Goal: Task Accomplishment & Management: Manage account settings

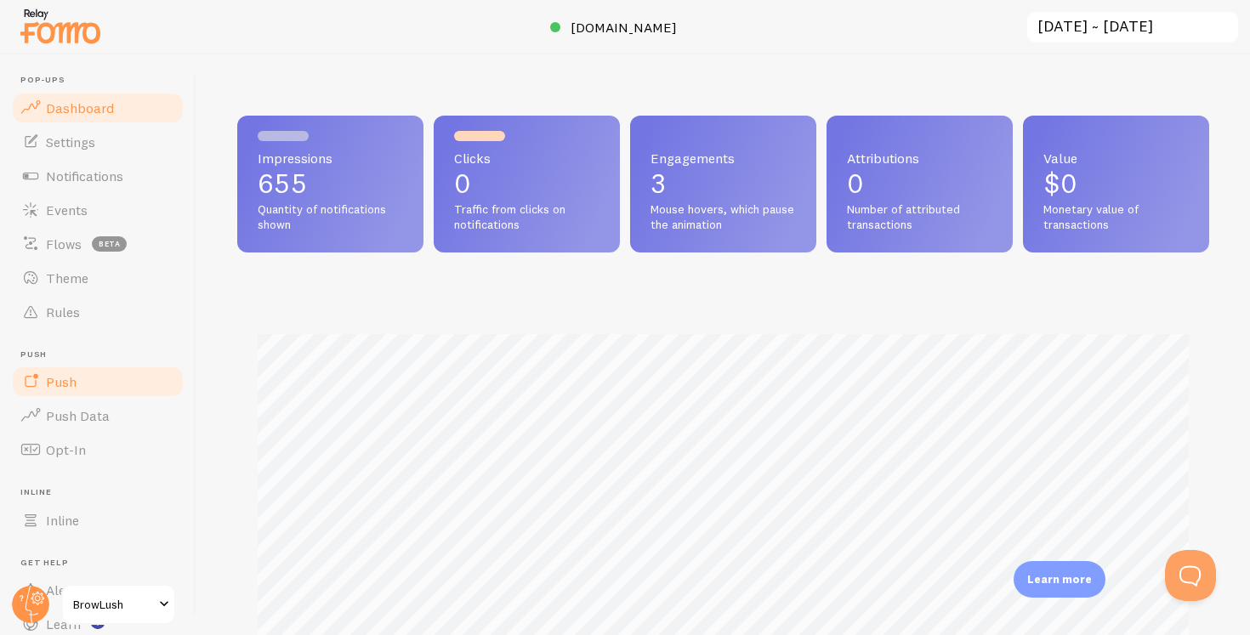
click at [100, 384] on link "Push" at bounding box center [97, 382] width 175 height 34
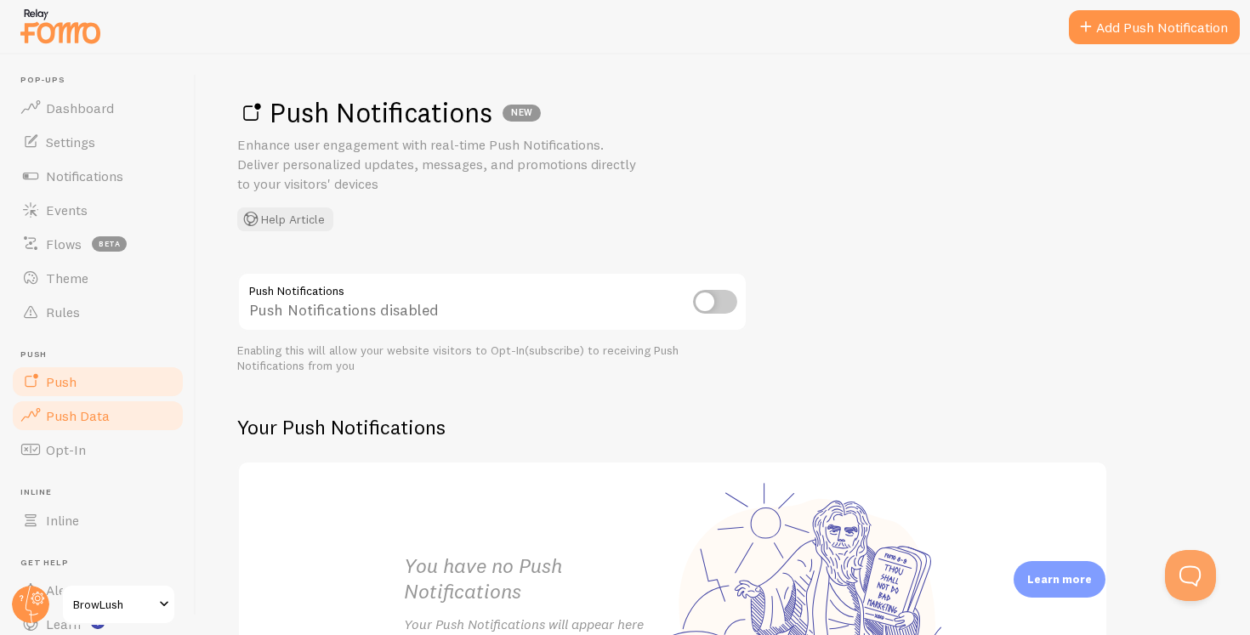
click at [108, 409] on link "Push Data" at bounding box center [97, 416] width 175 height 34
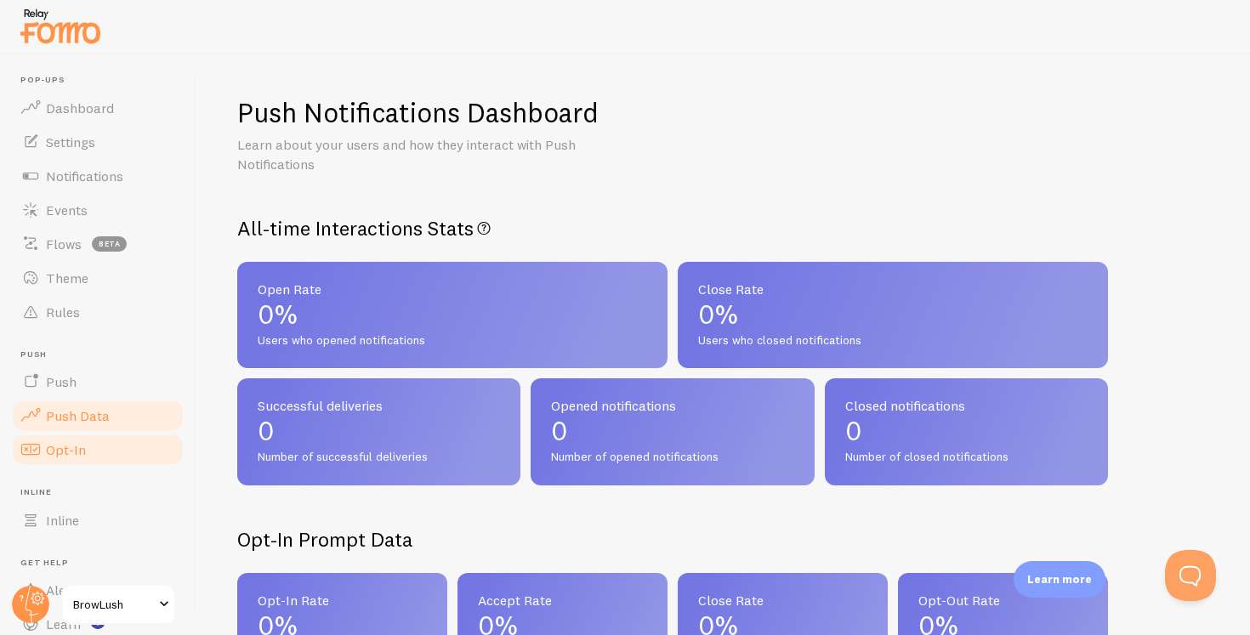
click at [109, 440] on link "Opt-In" at bounding box center [97, 450] width 175 height 34
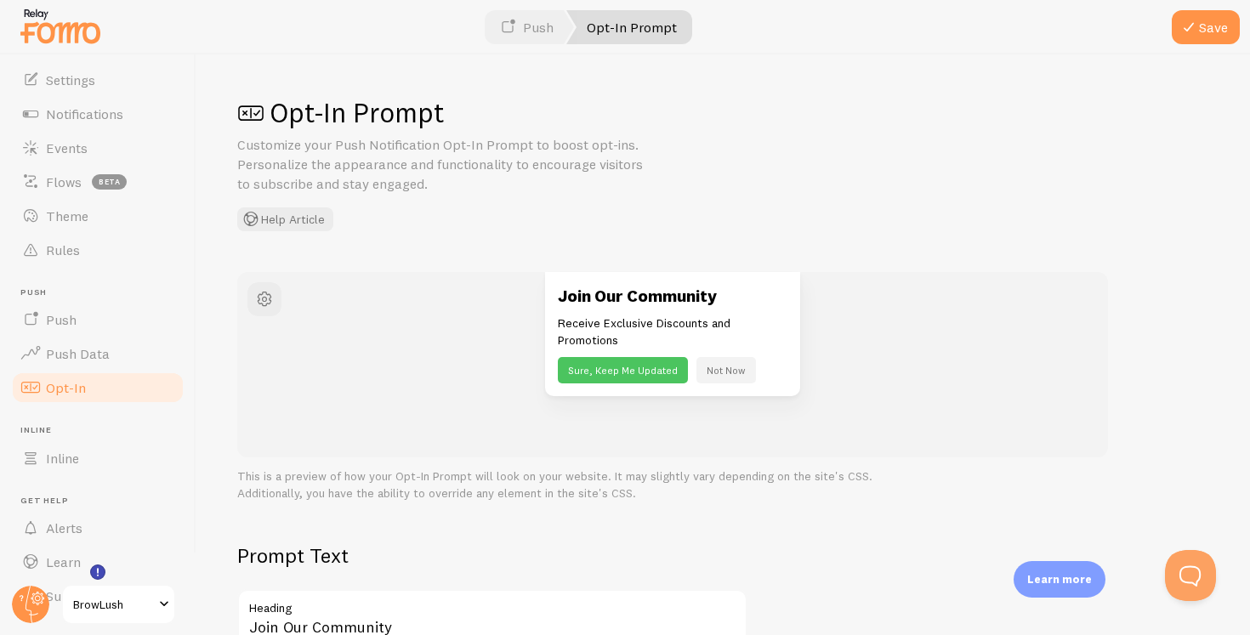
scroll to position [101, 0]
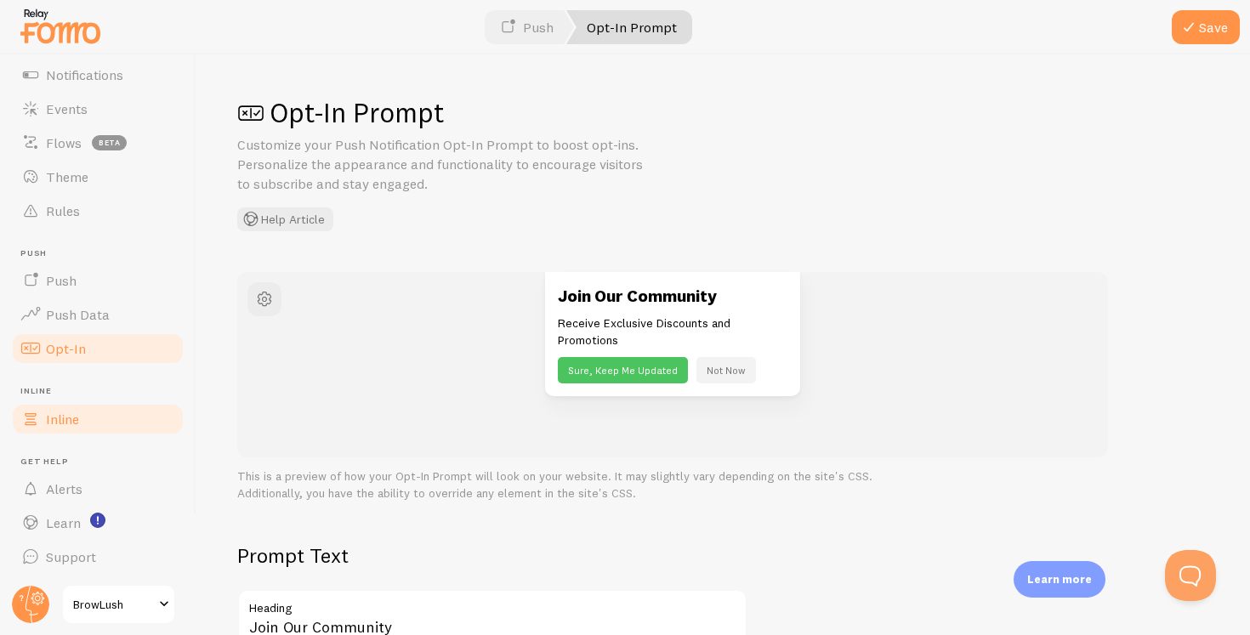
click at [97, 414] on link "Inline" at bounding box center [97, 419] width 175 height 34
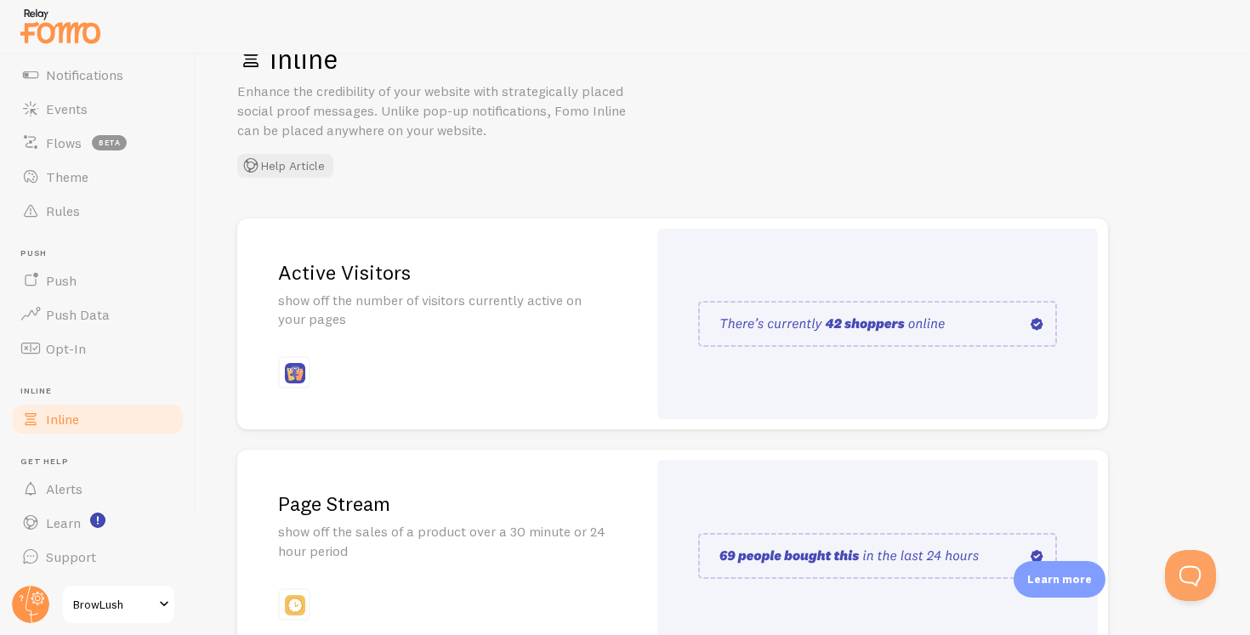
scroll to position [75, 0]
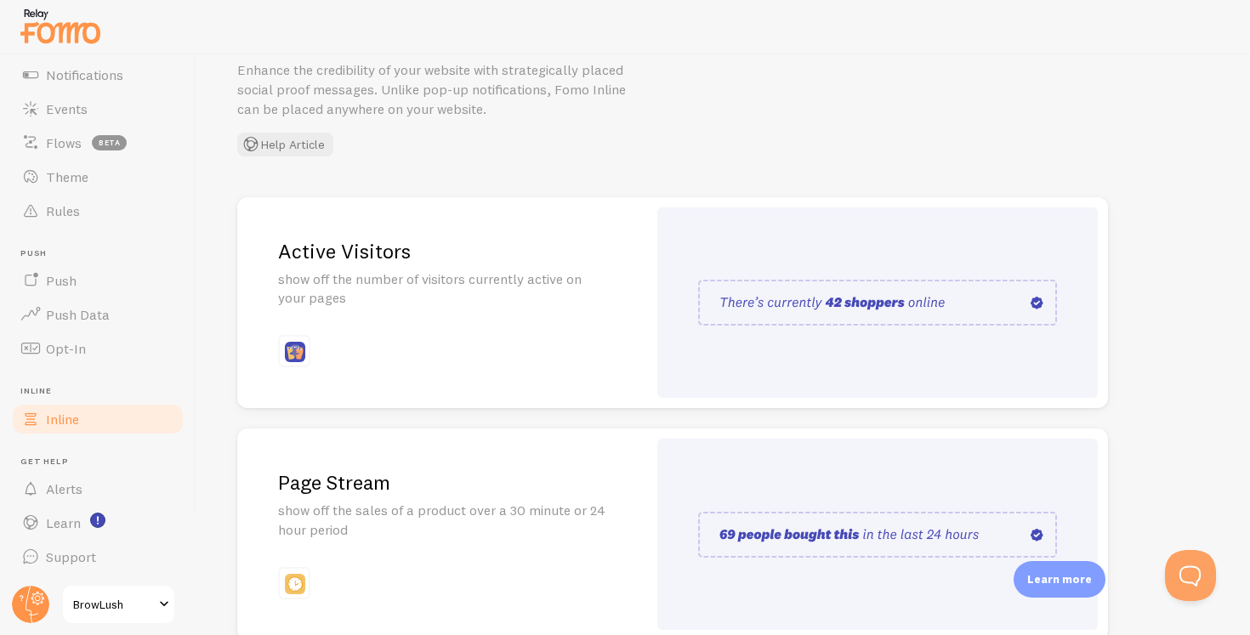
click at [546, 288] on p "show off the number of visitors currently active on your pages" at bounding box center [442, 289] width 328 height 39
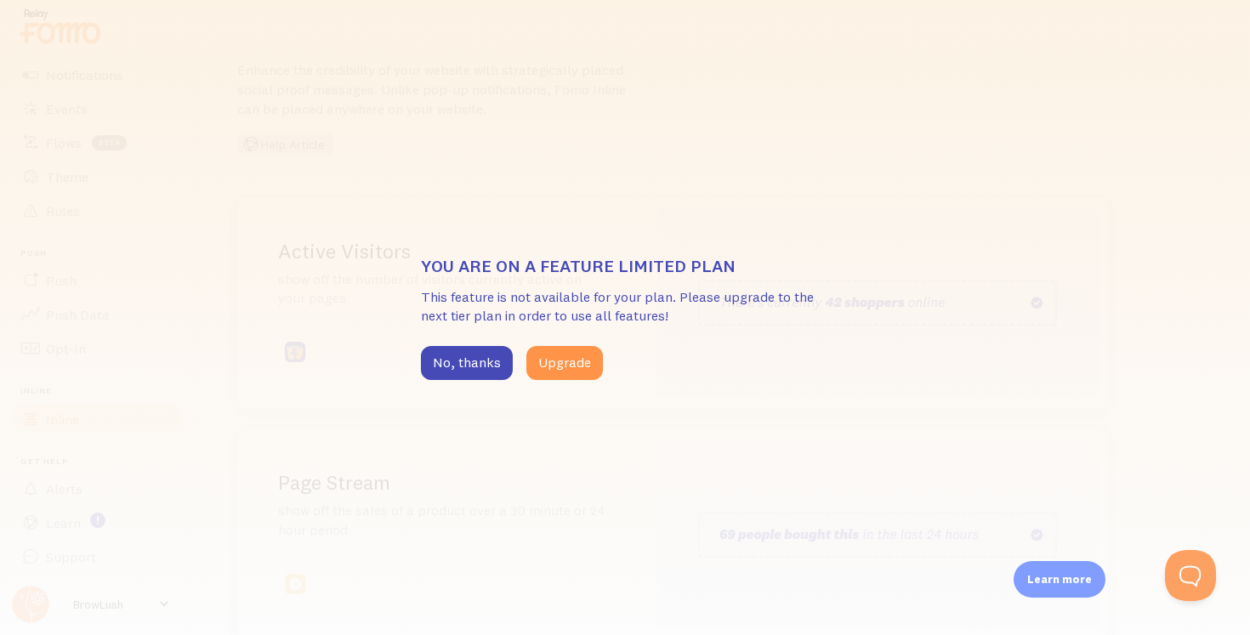
click at [585, 443] on div "You are on a feature limited plan This feature is not available for your plan. …" at bounding box center [625, 317] width 1250 height 635
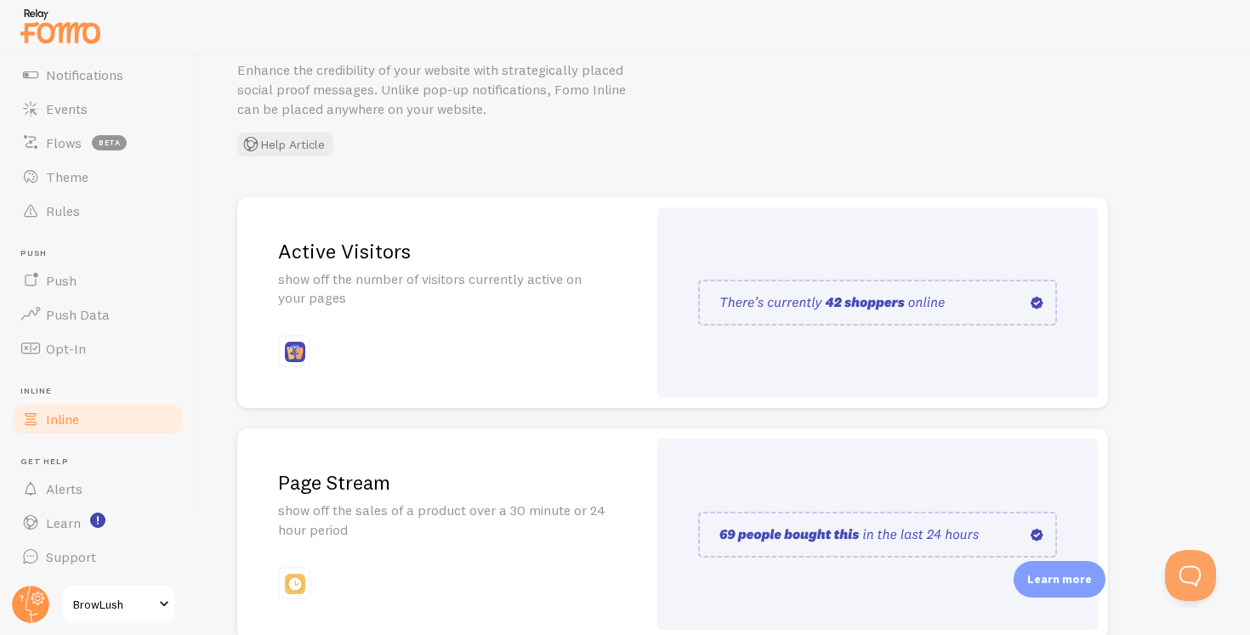
click at [549, 367] on div "Active Visitors show off the number of visitors currently active on your pages" at bounding box center [442, 303] width 410 height 212
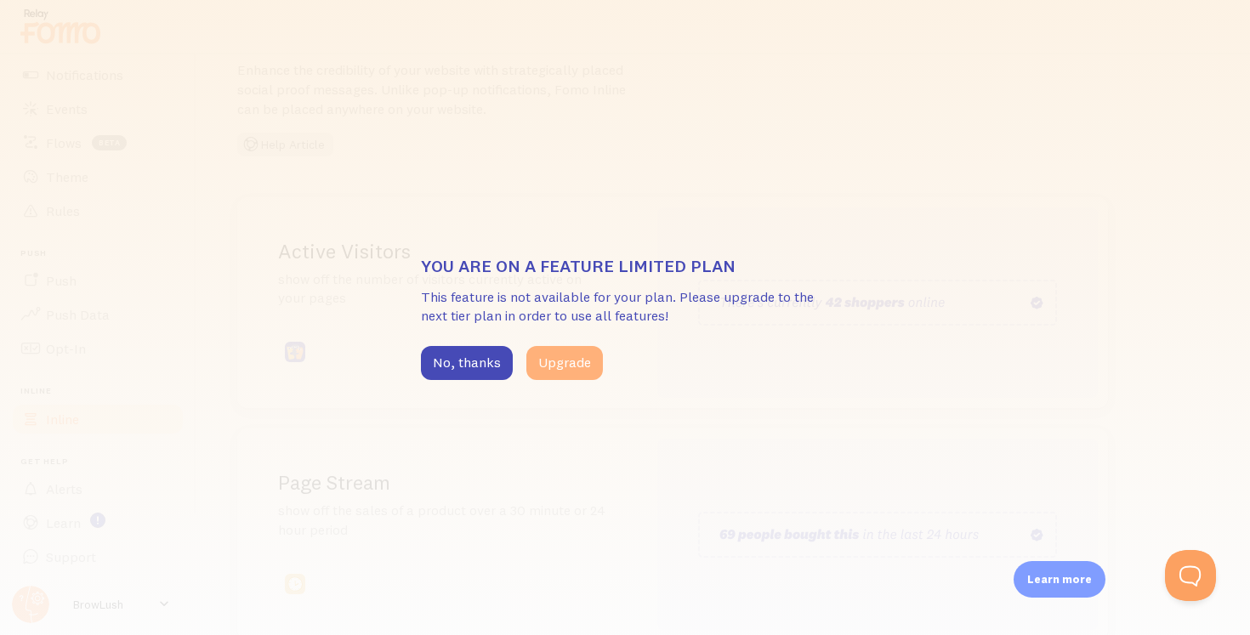
click at [566, 368] on button "Upgrade" at bounding box center [565, 363] width 77 height 34
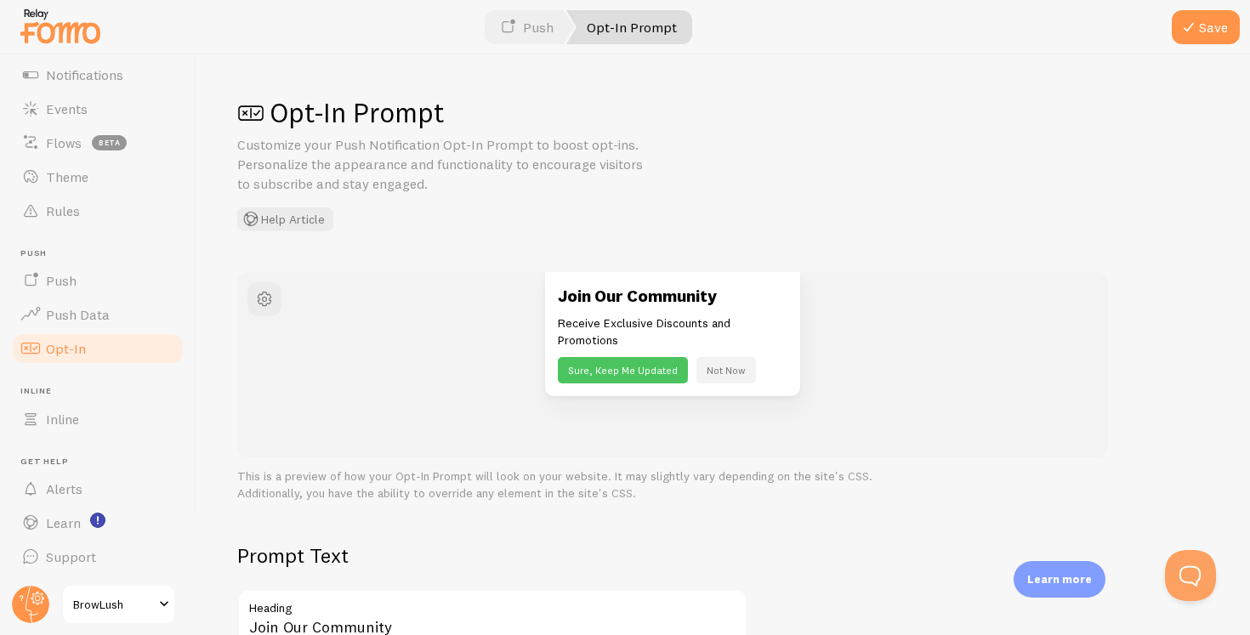
scroll to position [5, 0]
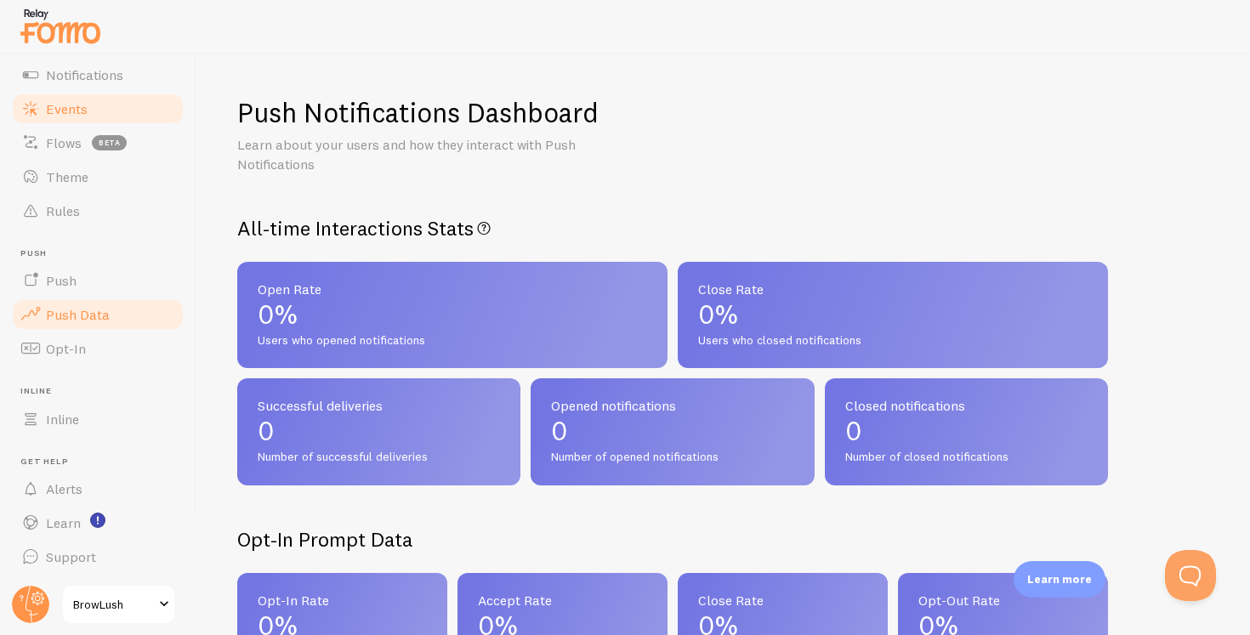
click at [71, 109] on span "Events" at bounding box center [67, 108] width 42 height 17
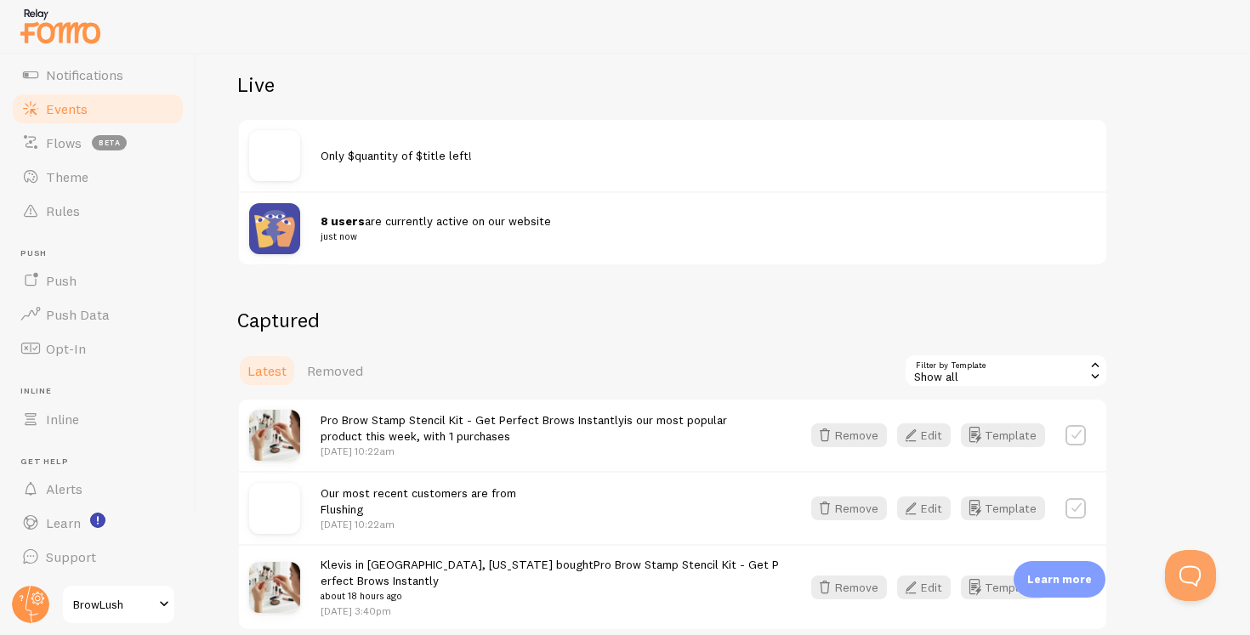
scroll to position [212, 0]
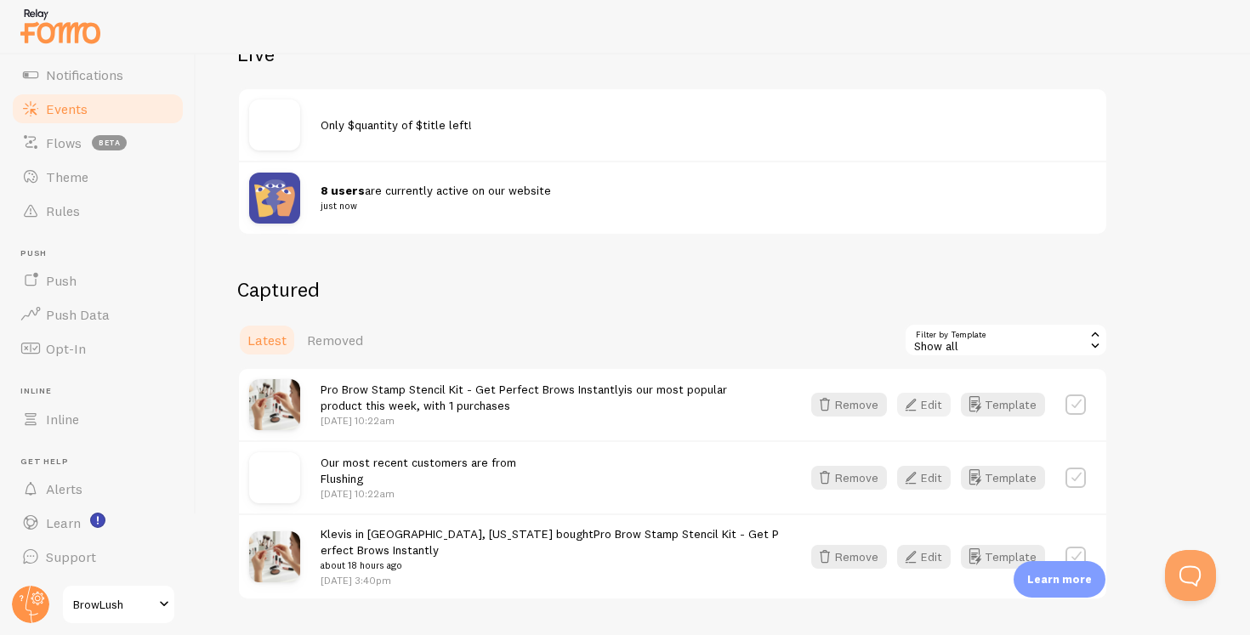
click at [931, 402] on button "Edit" at bounding box center [924, 405] width 54 height 24
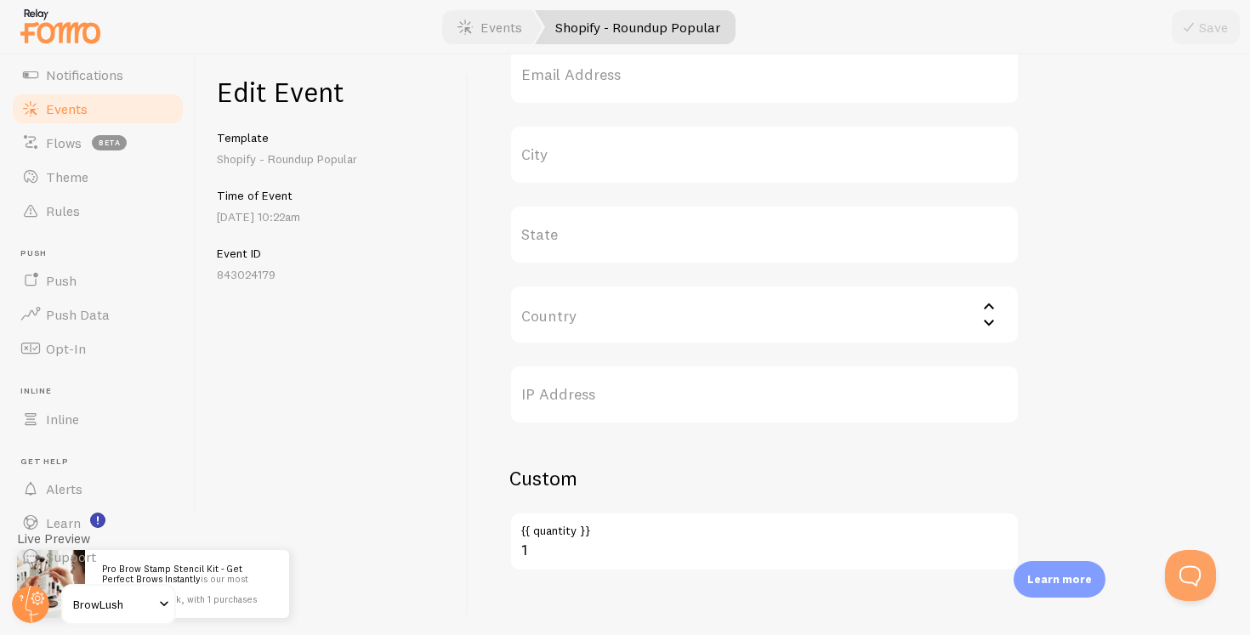
scroll to position [747, 0]
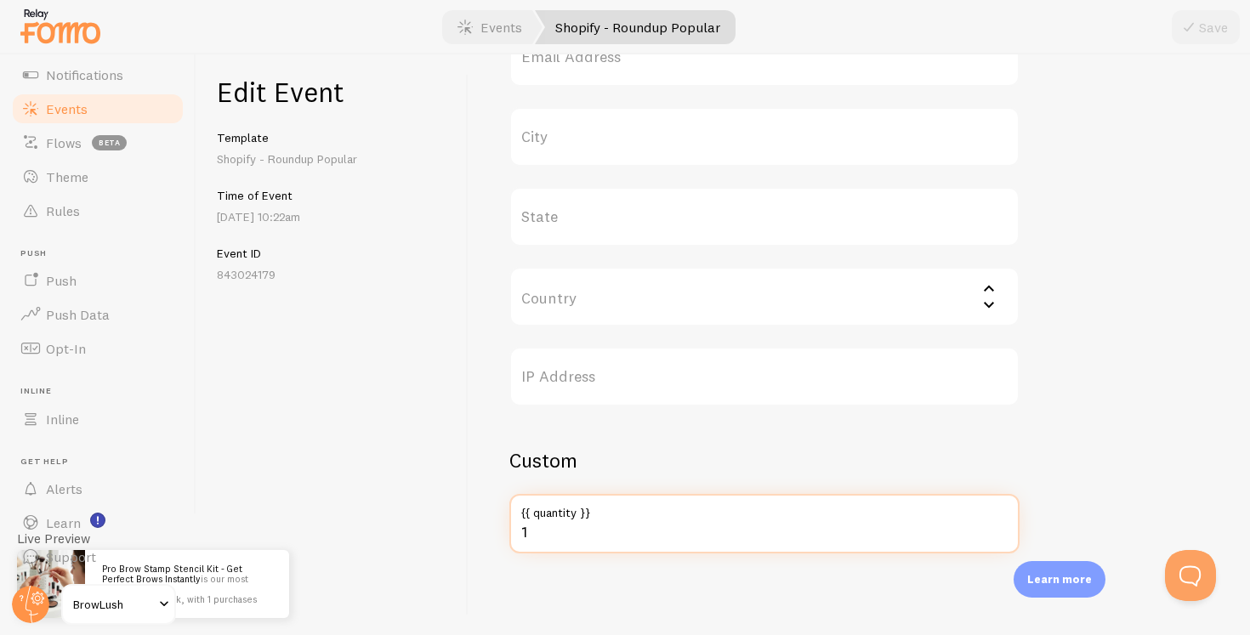
click at [560, 533] on input "1" at bounding box center [765, 524] width 510 height 60
type input "2"
type input "482"
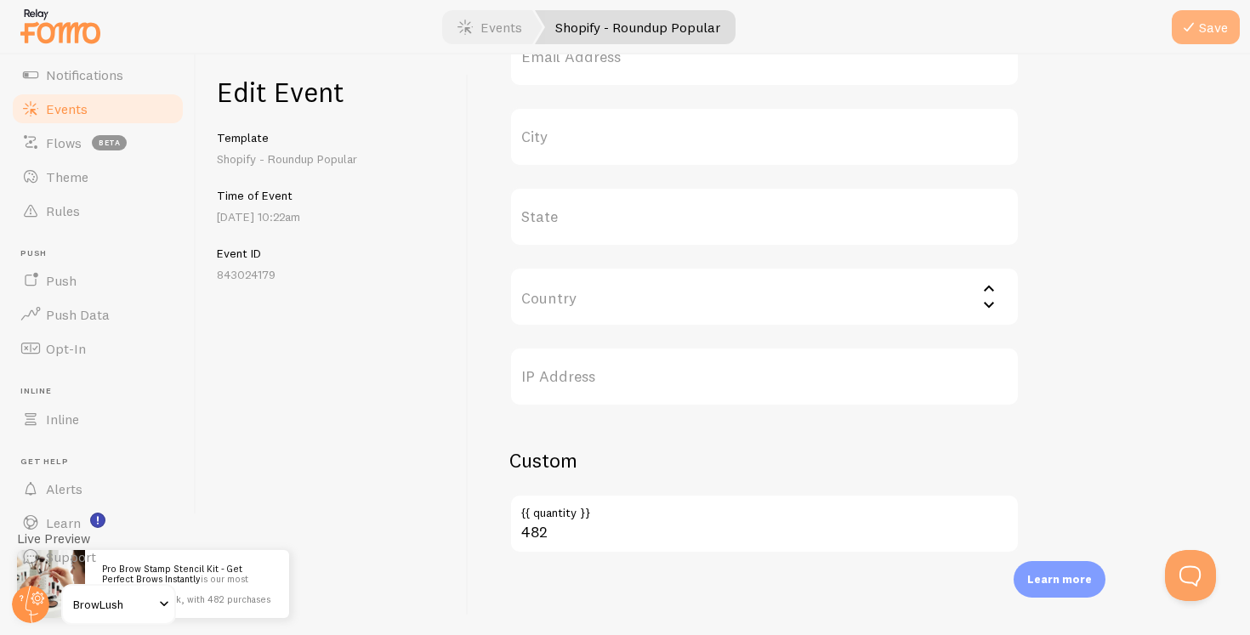
click at [1185, 30] on icon "submit" at bounding box center [1189, 27] width 20 height 20
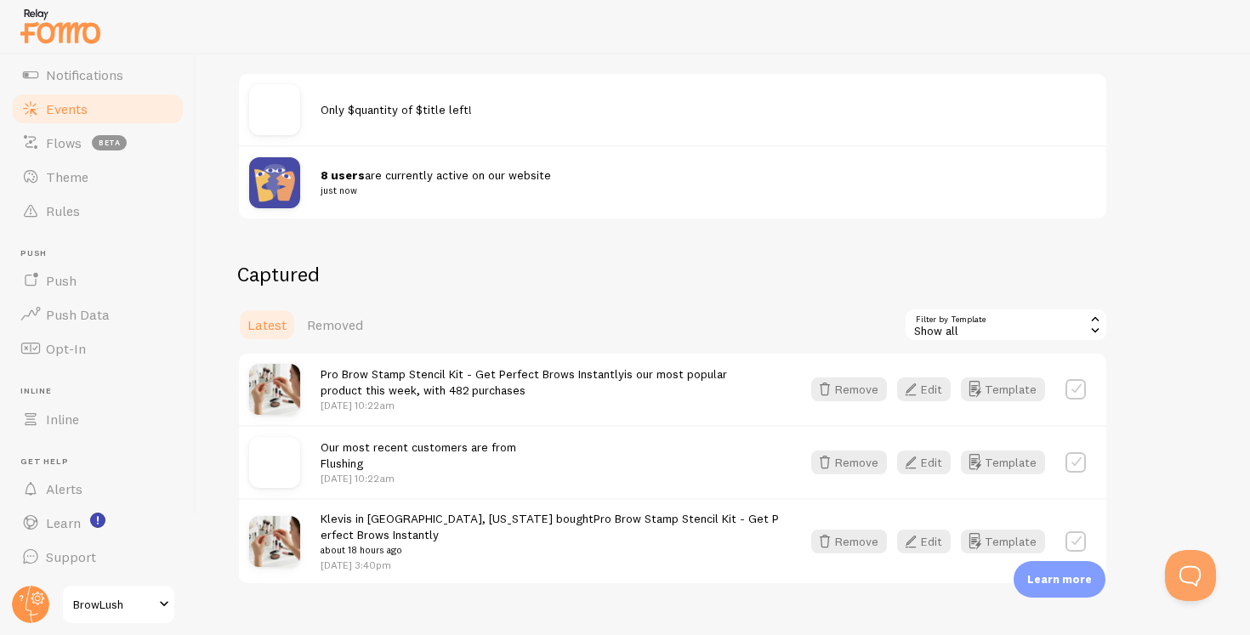
scroll to position [242, 0]
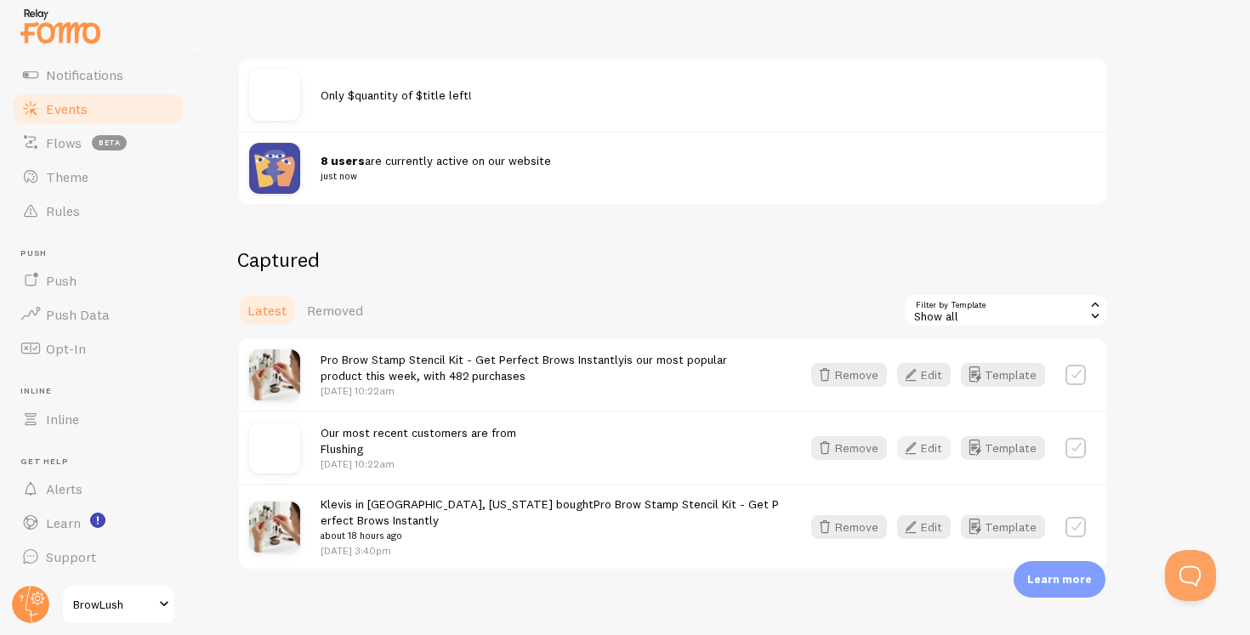
click at [930, 453] on button "Edit" at bounding box center [924, 448] width 54 height 24
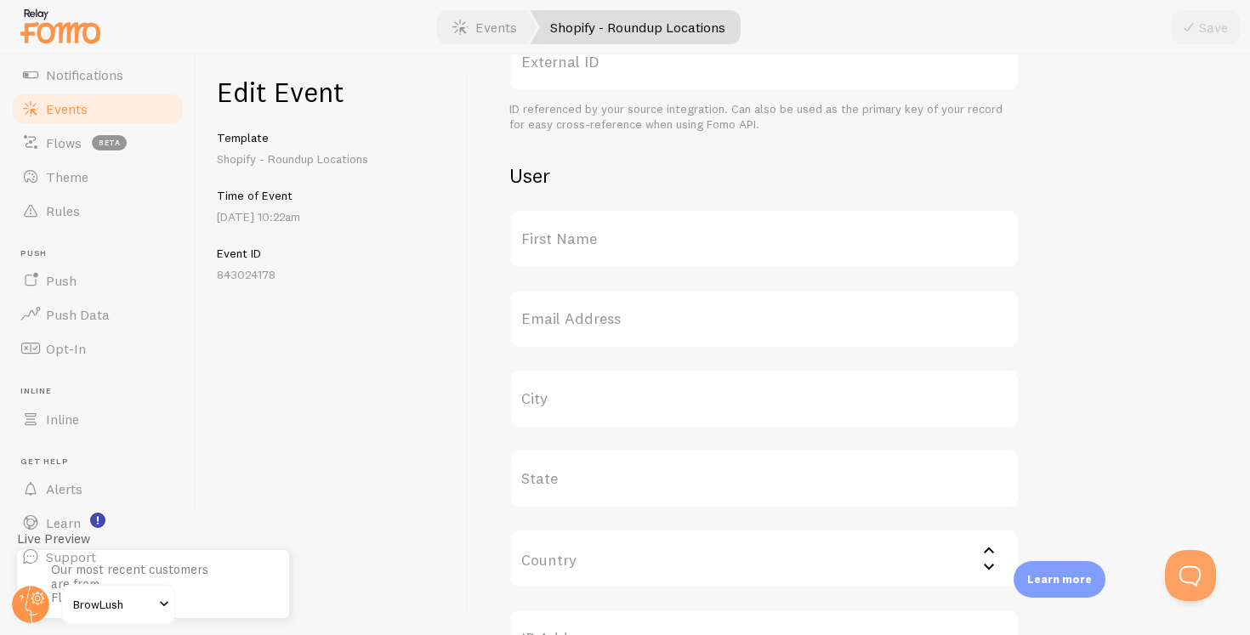
scroll to position [920, 0]
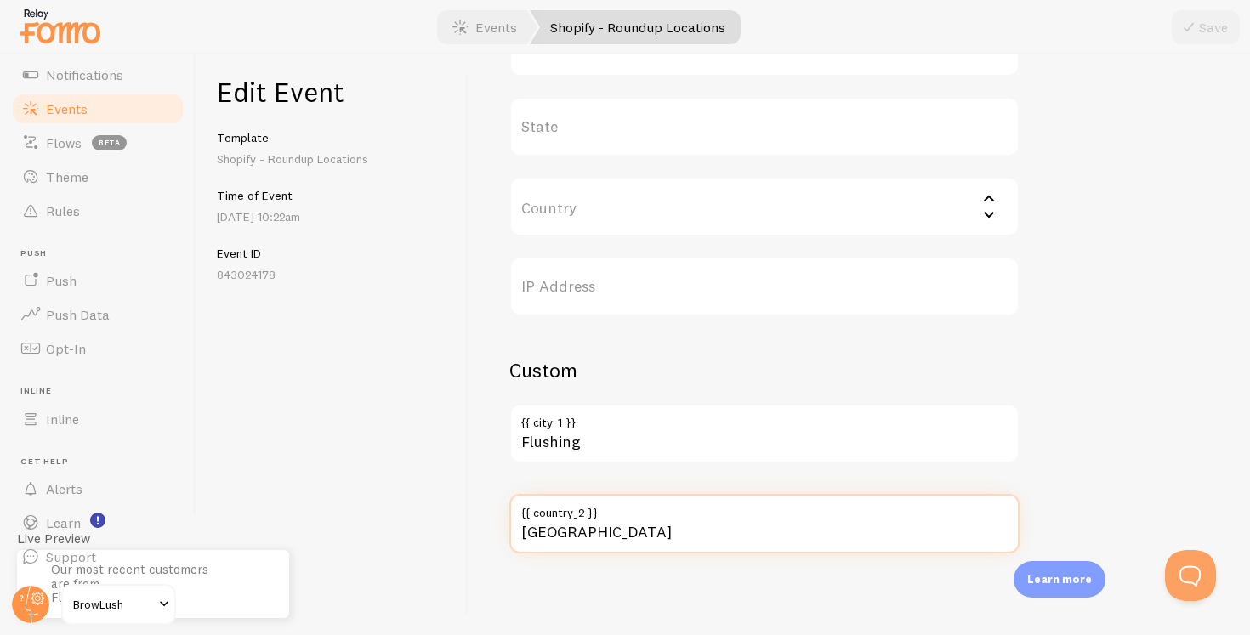
click at [578, 525] on input "[GEOGRAPHIC_DATA]" at bounding box center [765, 524] width 510 height 60
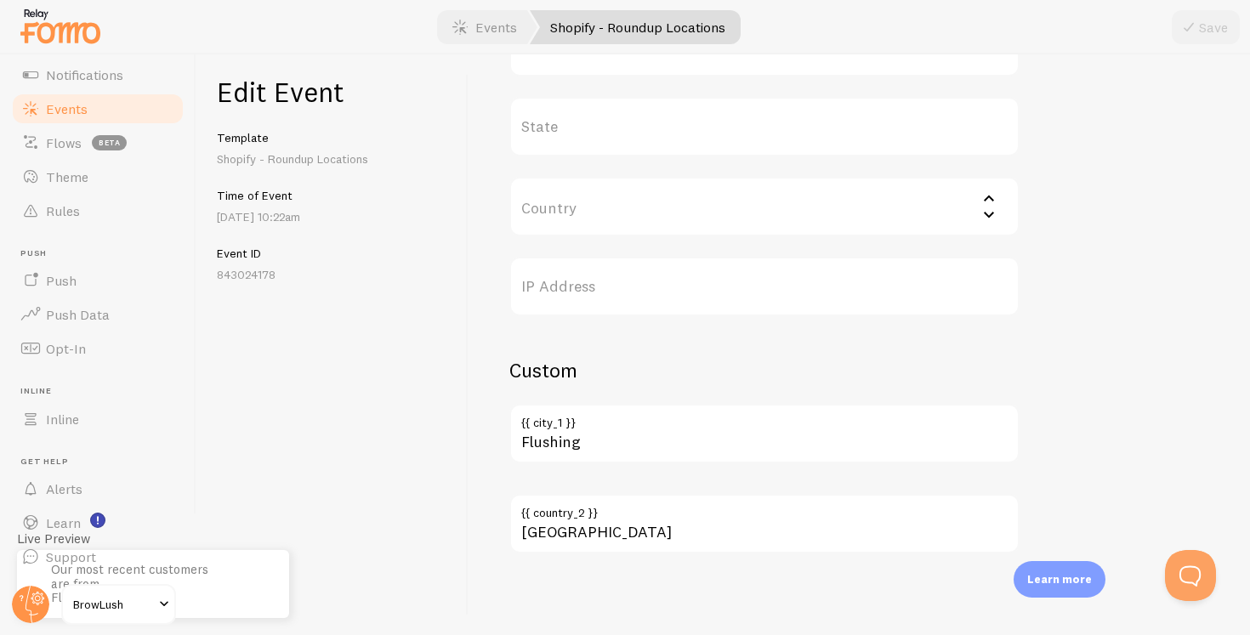
click at [565, 428] on label "{{ city_1 }}" at bounding box center [765, 418] width 510 height 29
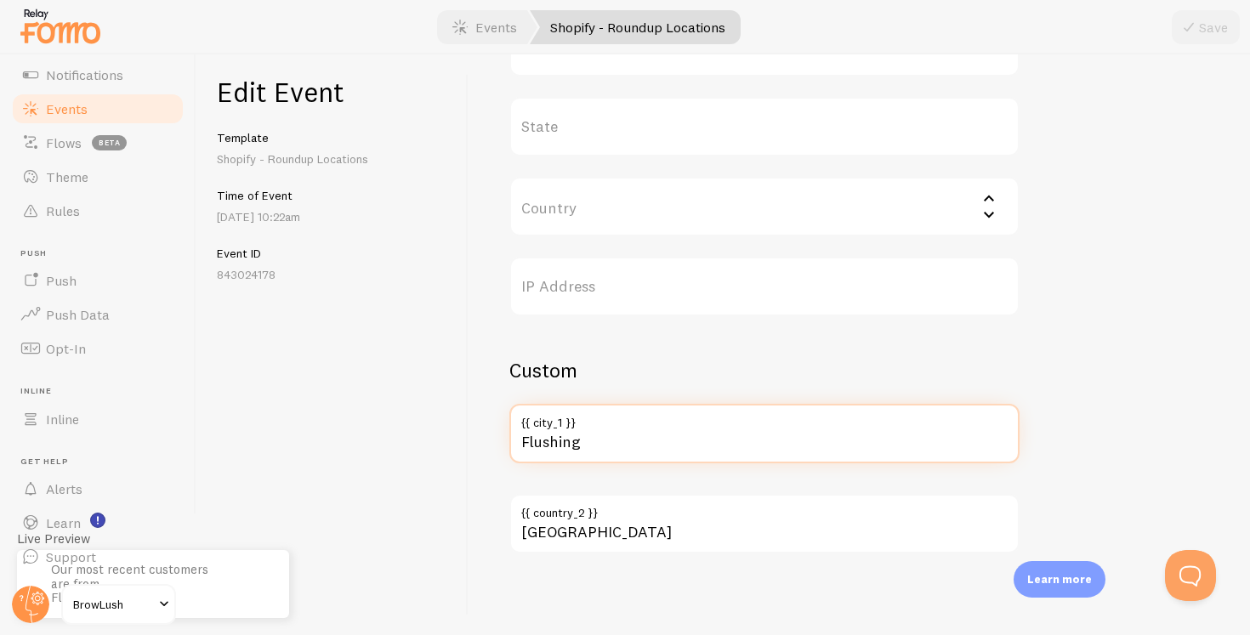
click at [565, 428] on input "Flushing" at bounding box center [765, 434] width 510 height 60
click at [565, 446] on input "Flushing" at bounding box center [765, 434] width 510 height 60
type input "[US_STATE]"
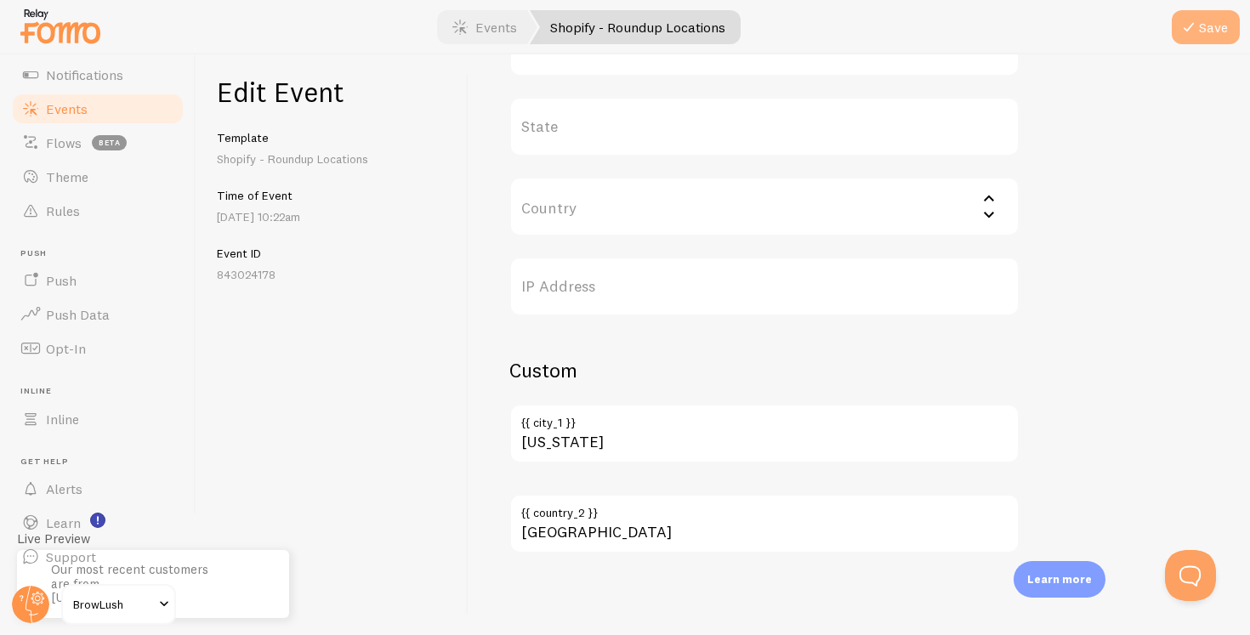
click at [1195, 21] on icon "submit" at bounding box center [1189, 27] width 20 height 20
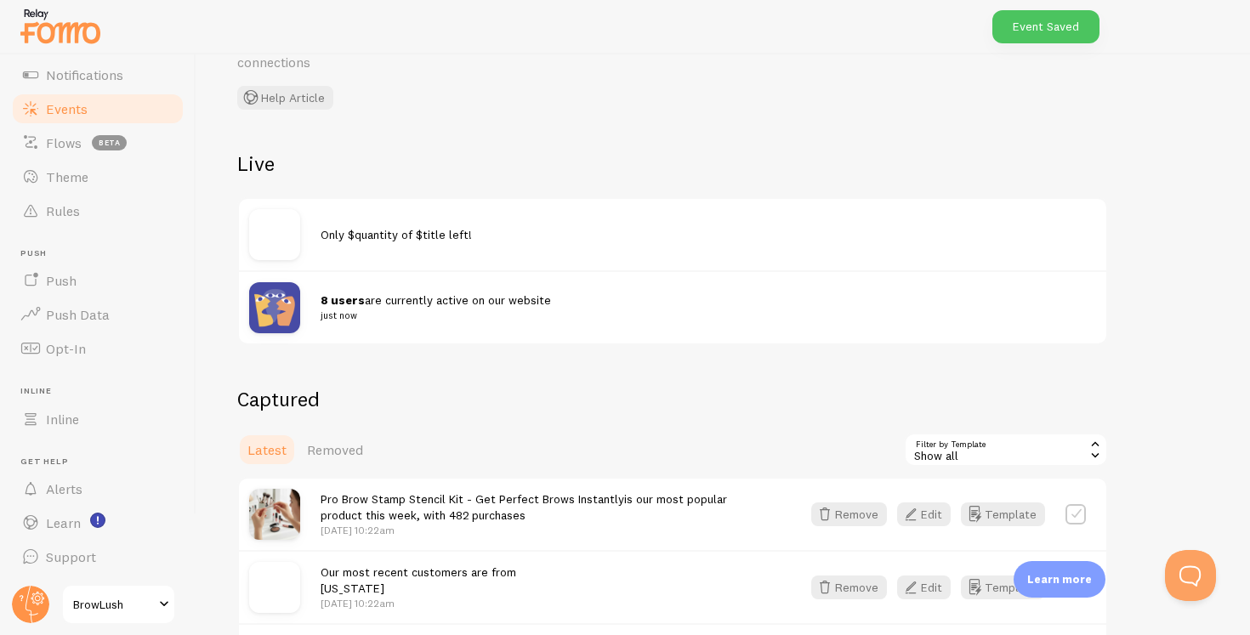
scroll to position [259, 0]
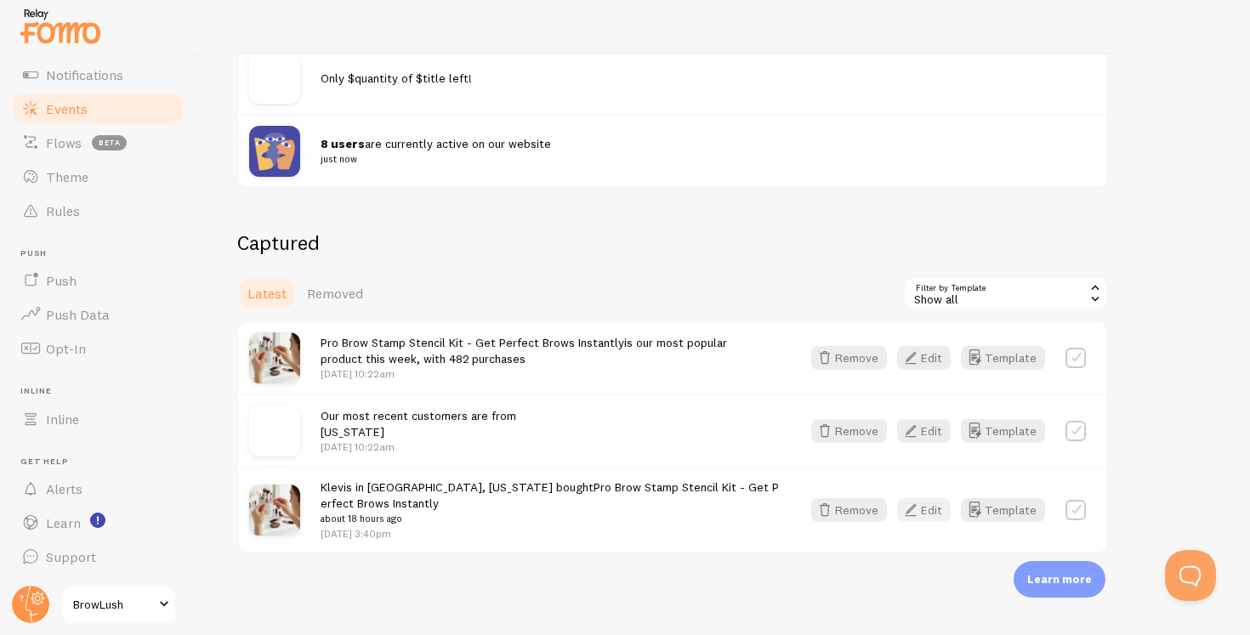
click at [904, 507] on icon "button" at bounding box center [911, 510] width 20 height 20
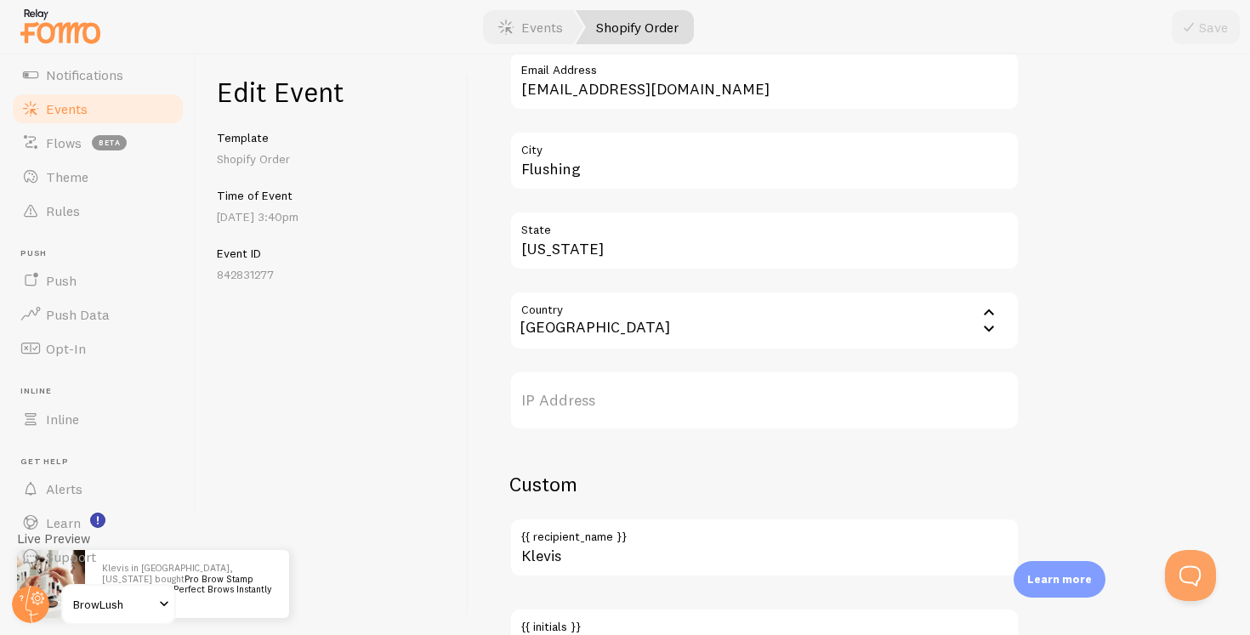
scroll to position [1017, 0]
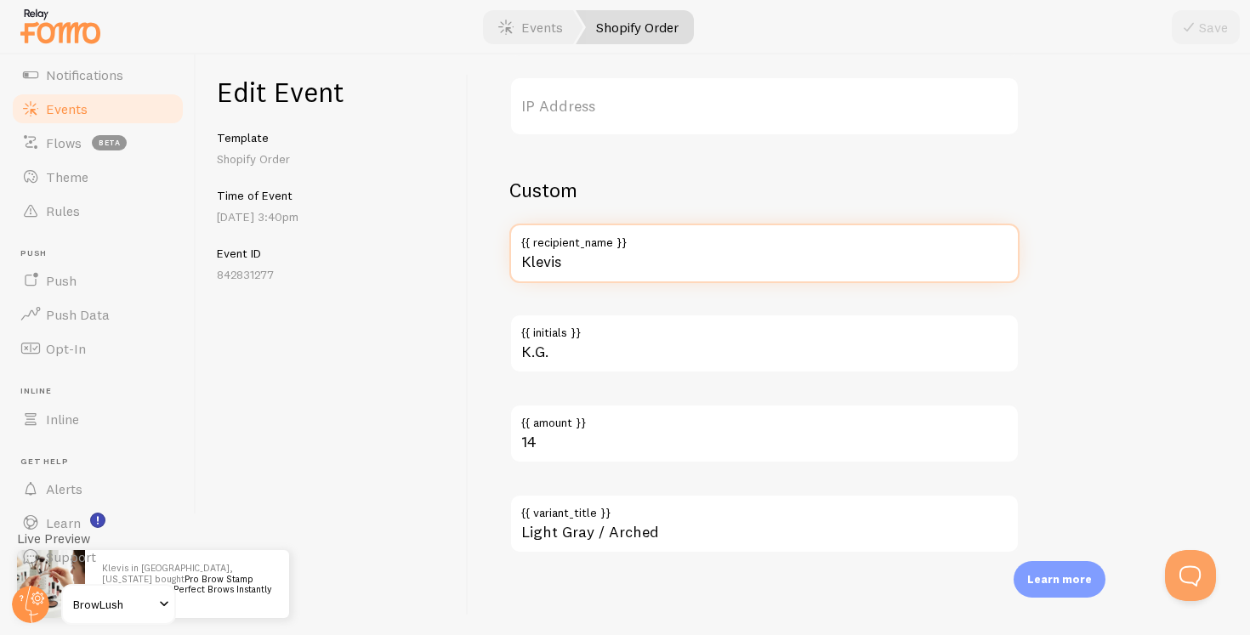
click at [598, 270] on input "Klevis" at bounding box center [765, 254] width 510 height 60
type input "[PERSON_NAME]"
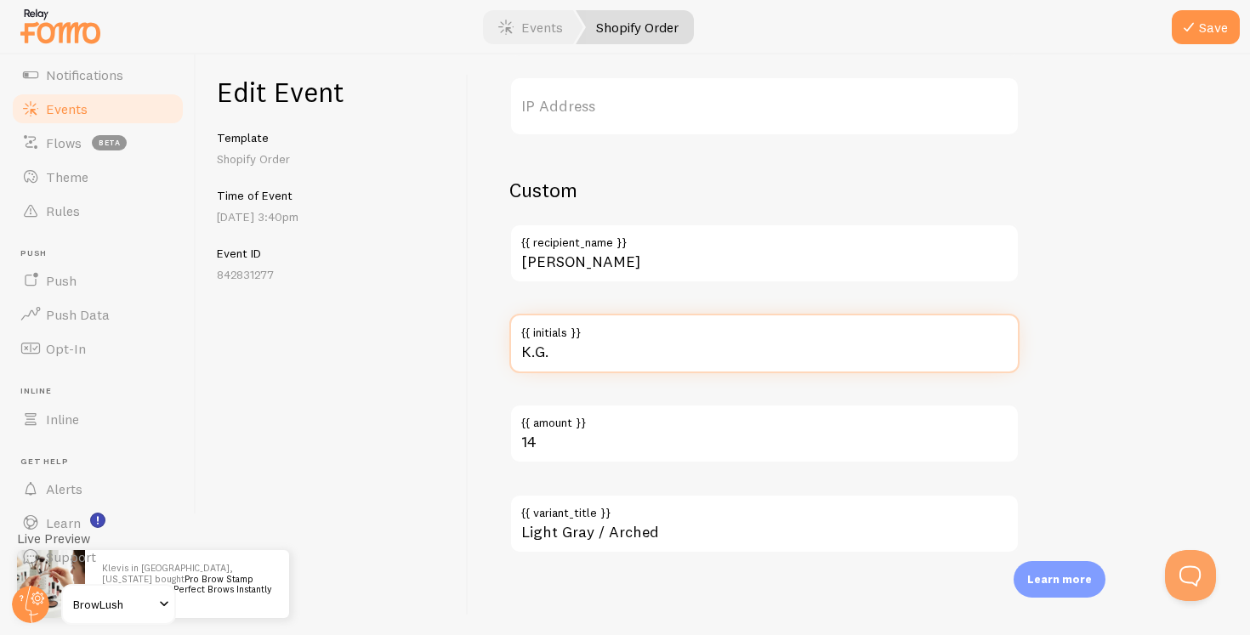
click at [598, 344] on input "K.G." at bounding box center [765, 344] width 510 height 60
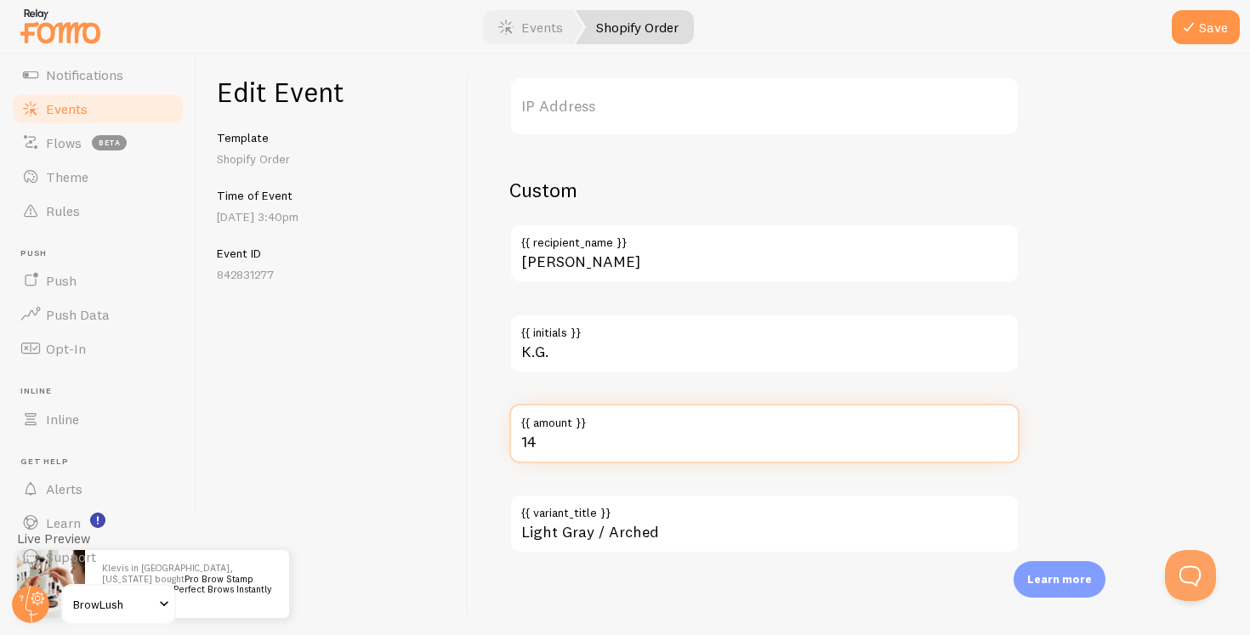
click at [594, 447] on input "14" at bounding box center [765, 434] width 510 height 60
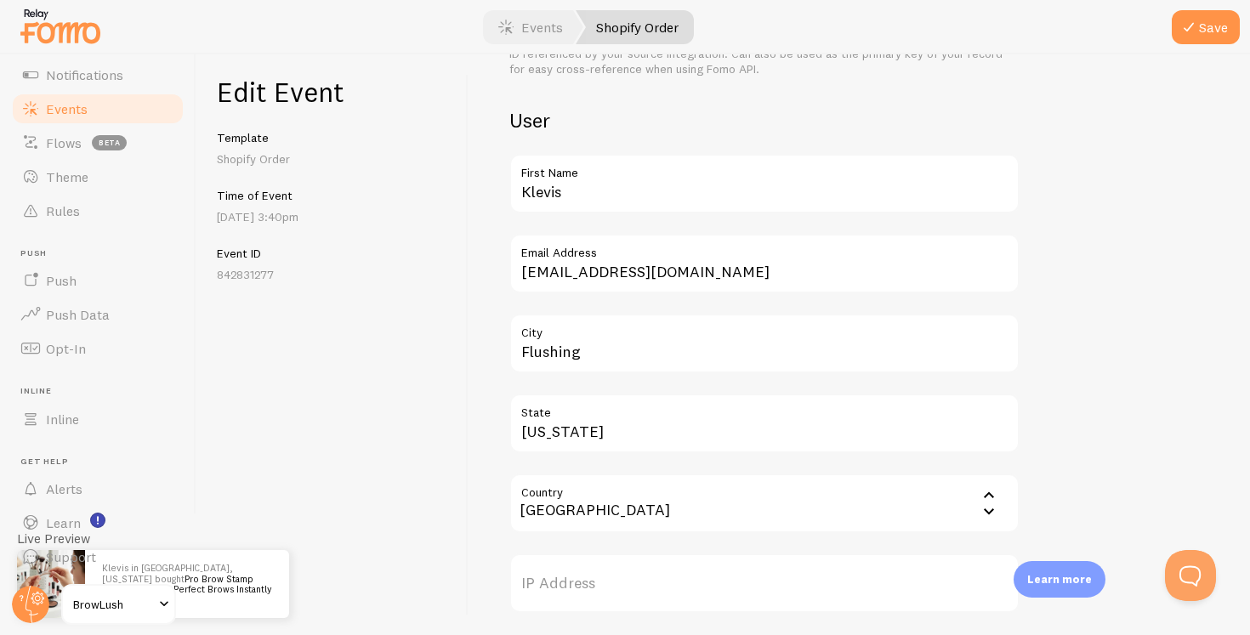
scroll to position [537, 0]
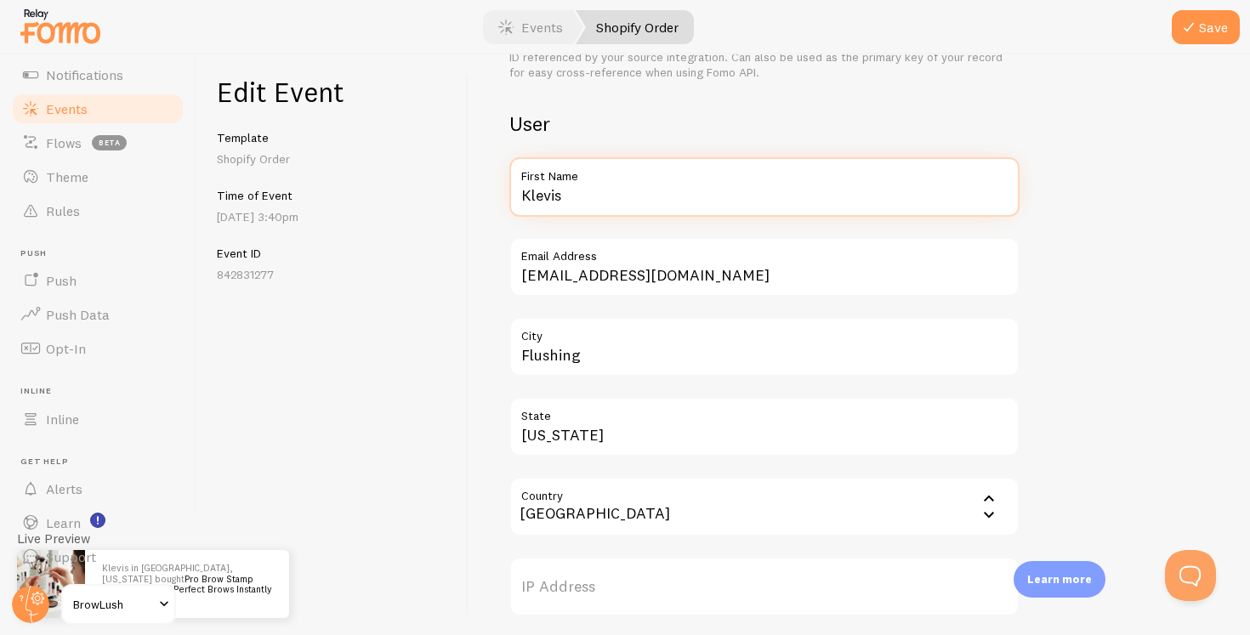
click at [637, 208] on input "Klevis" at bounding box center [765, 187] width 510 height 60
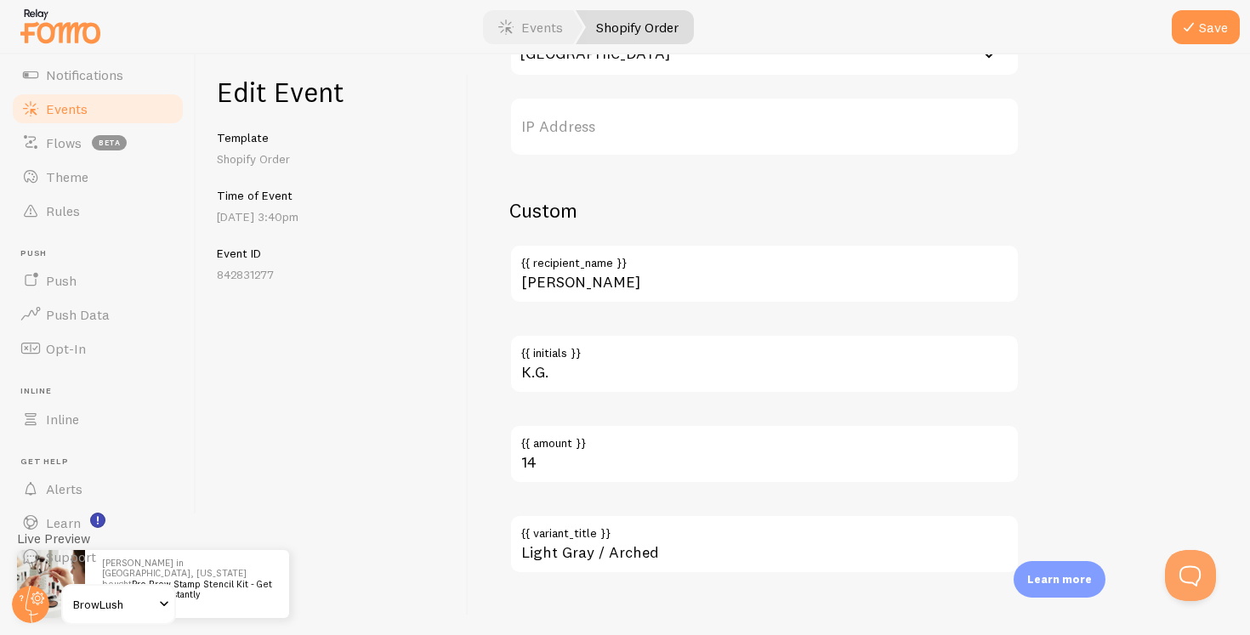
scroll to position [1017, 0]
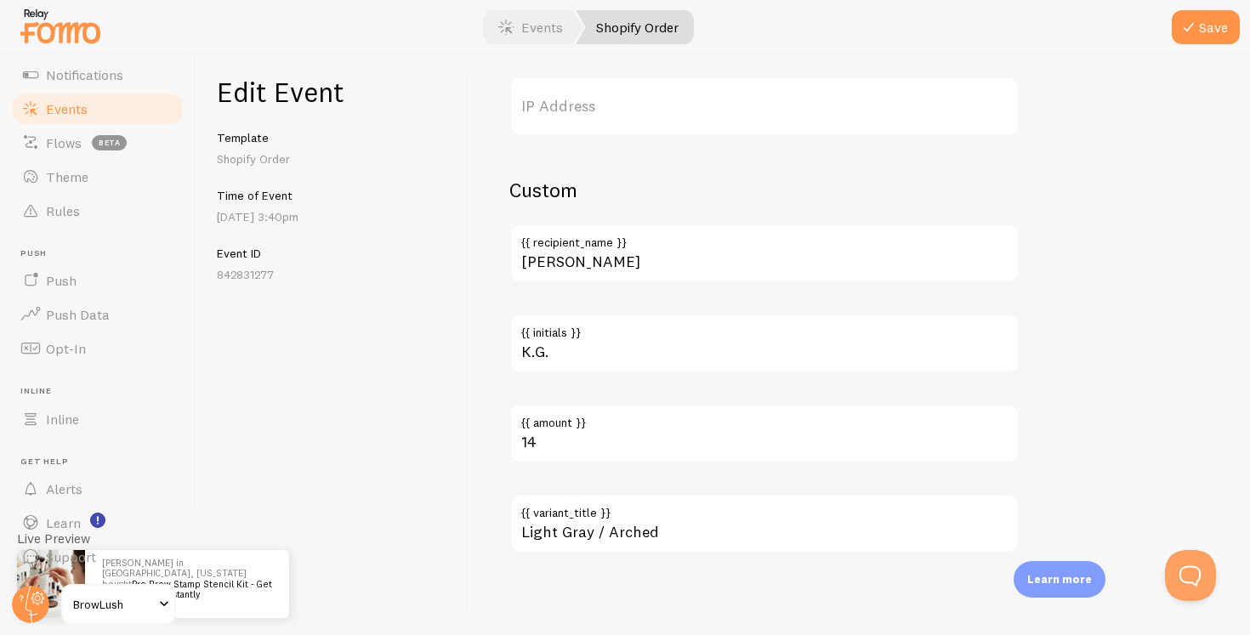
type input "[PERSON_NAME]"
click at [603, 432] on label "{{ amount }}" at bounding box center [765, 418] width 510 height 29
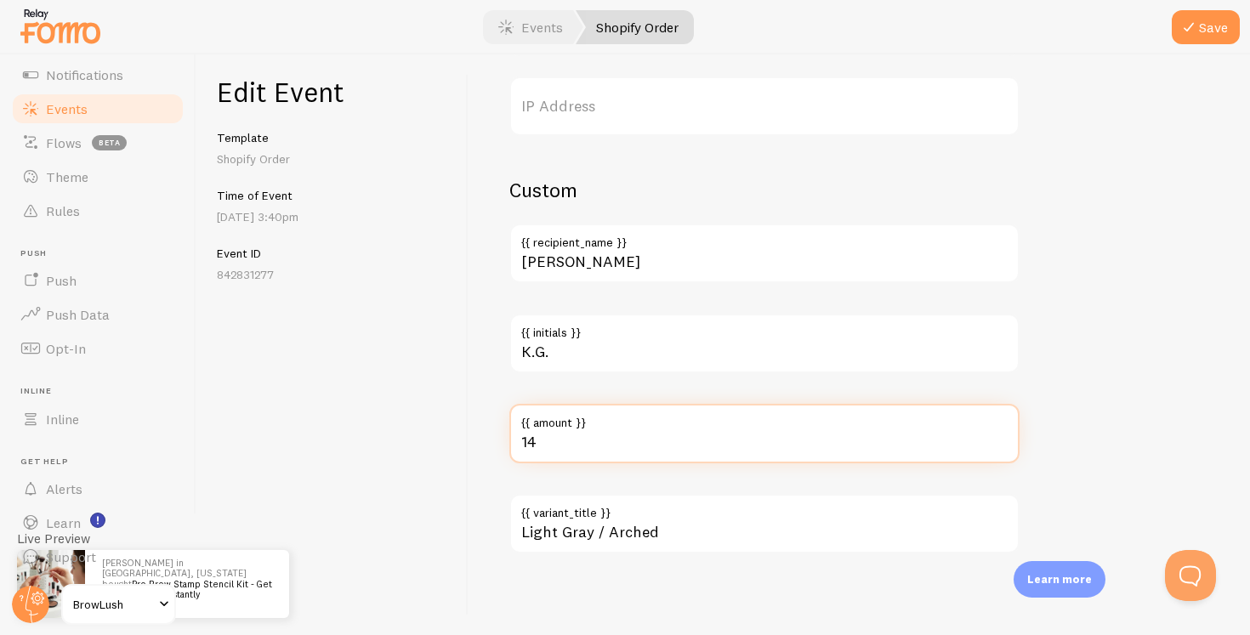
click at [603, 432] on input "14" at bounding box center [765, 434] width 510 height 60
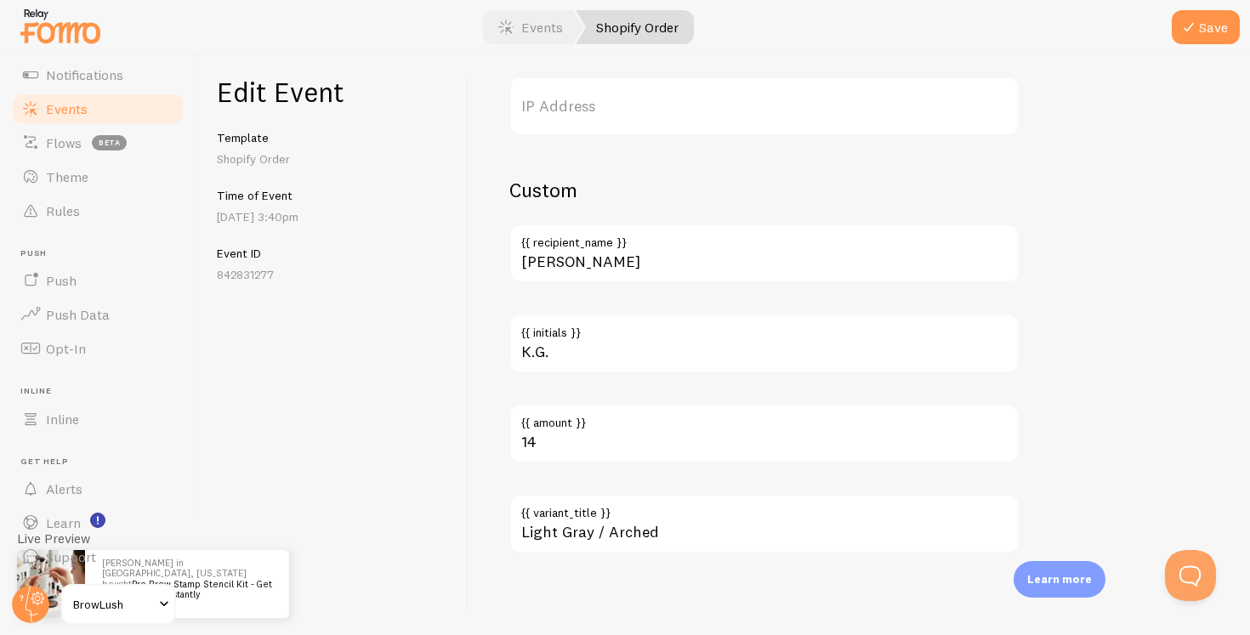
click at [603, 432] on label "{{ amount }}" at bounding box center [765, 418] width 510 height 29
click at [603, 432] on input "14" at bounding box center [765, 434] width 510 height 60
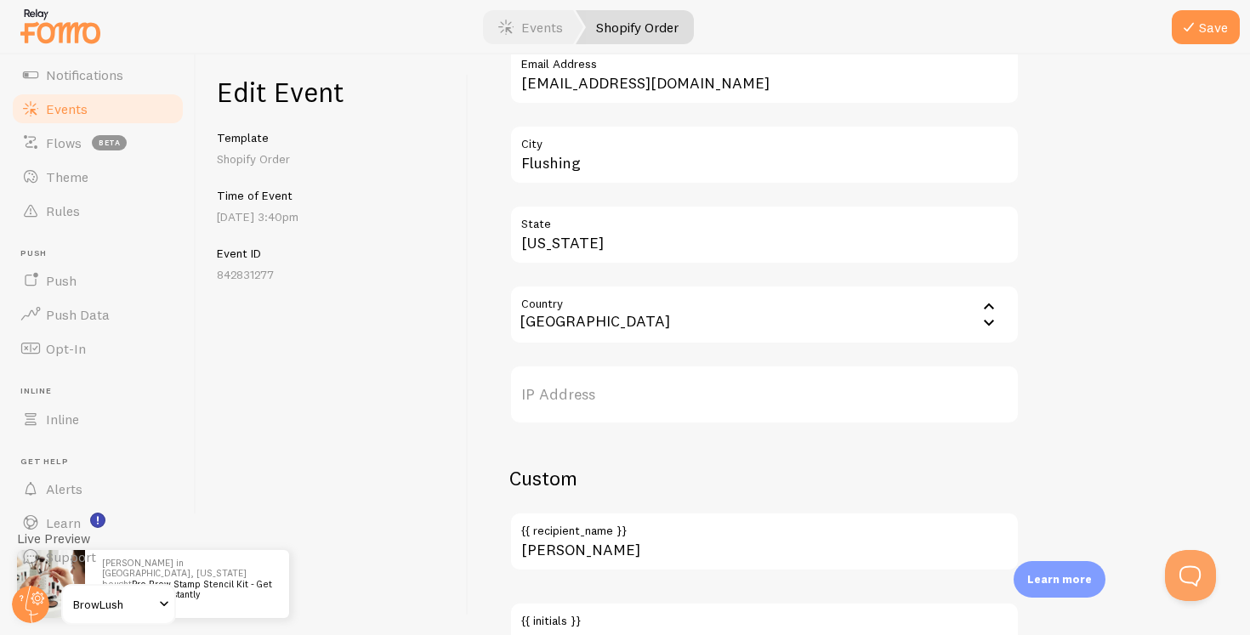
scroll to position [62, 0]
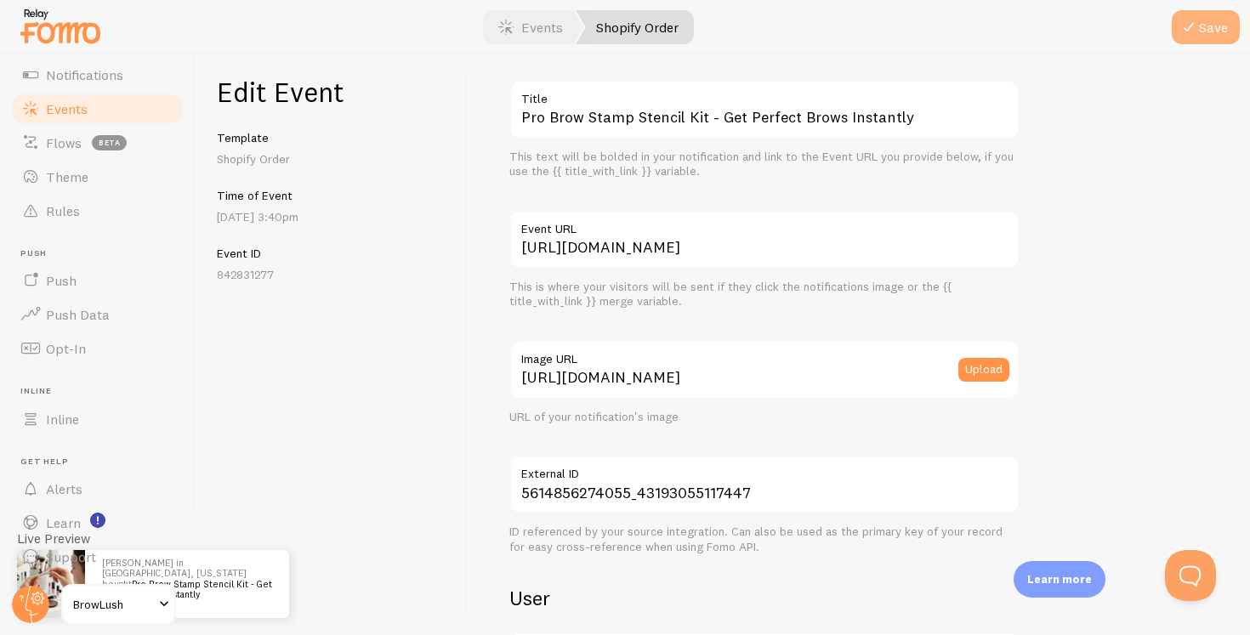
click at [1216, 19] on button "Save" at bounding box center [1206, 27] width 68 height 34
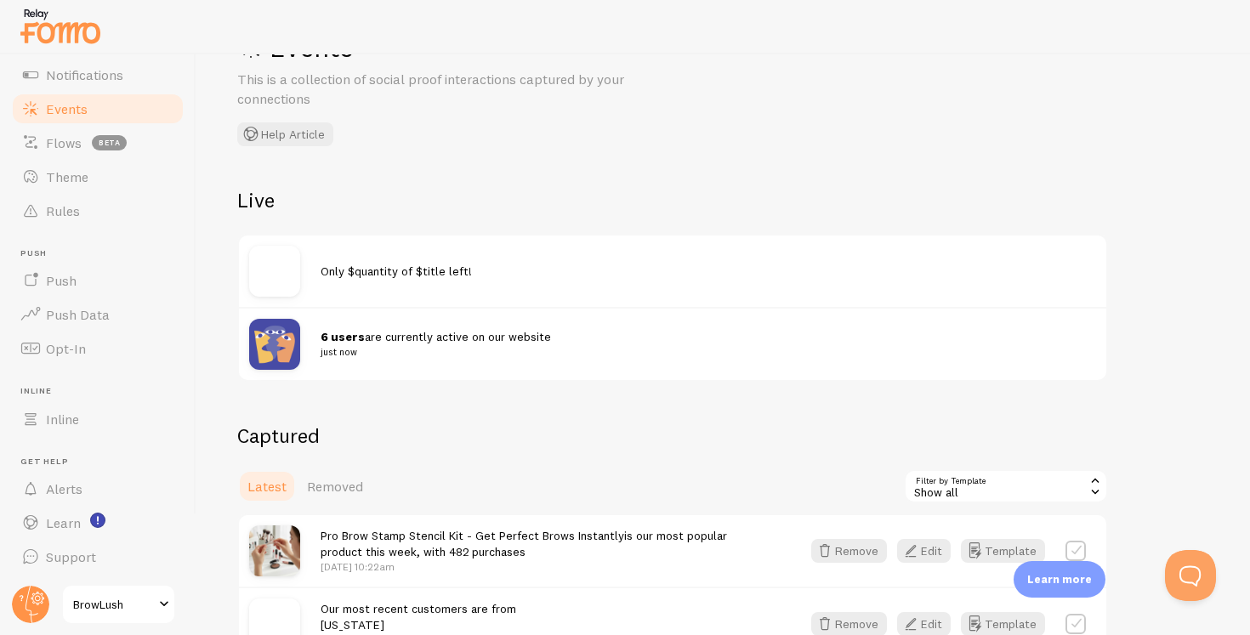
scroll to position [39, 0]
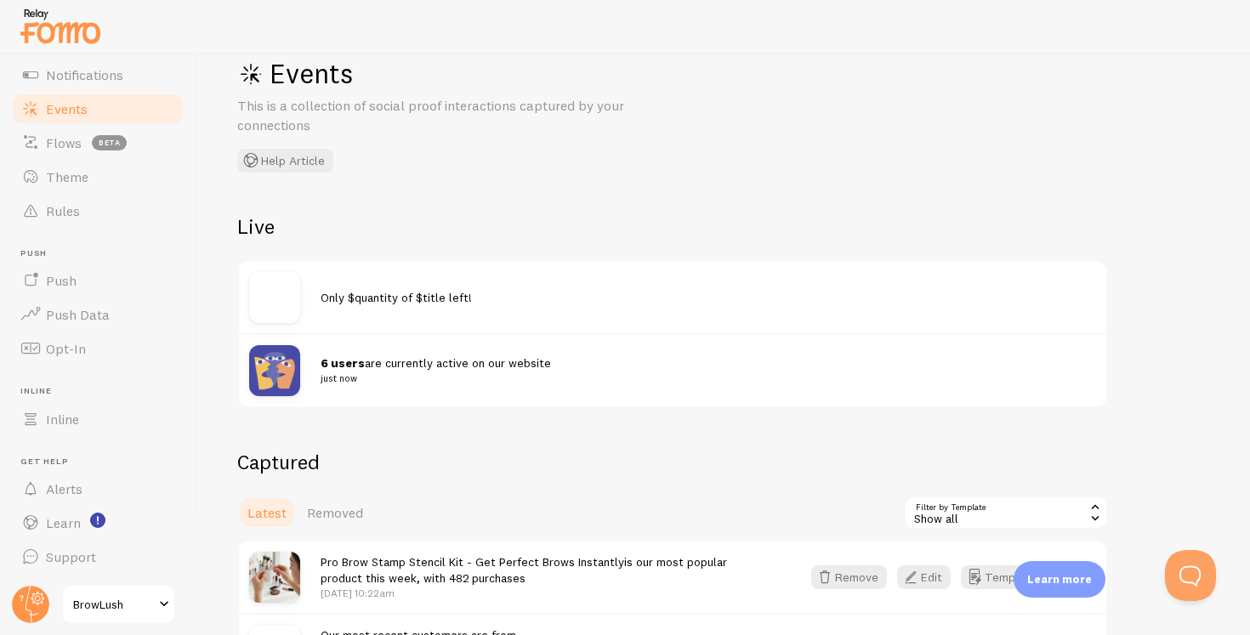
click at [378, 300] on span "Only $quantity of $title left!" at bounding box center [396, 297] width 151 height 15
click at [393, 312] on div "Only $quantity of $title left!" at bounding box center [673, 297] width 868 height 71
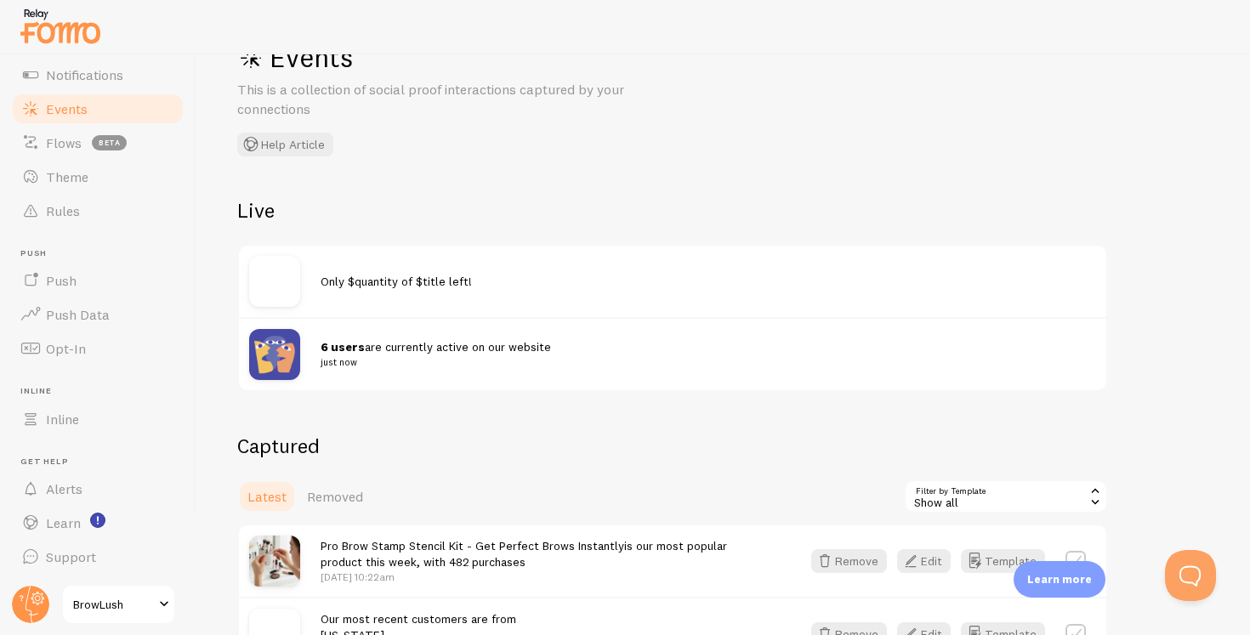
scroll to position [0, 0]
